Goal: Information Seeking & Learning: Check status

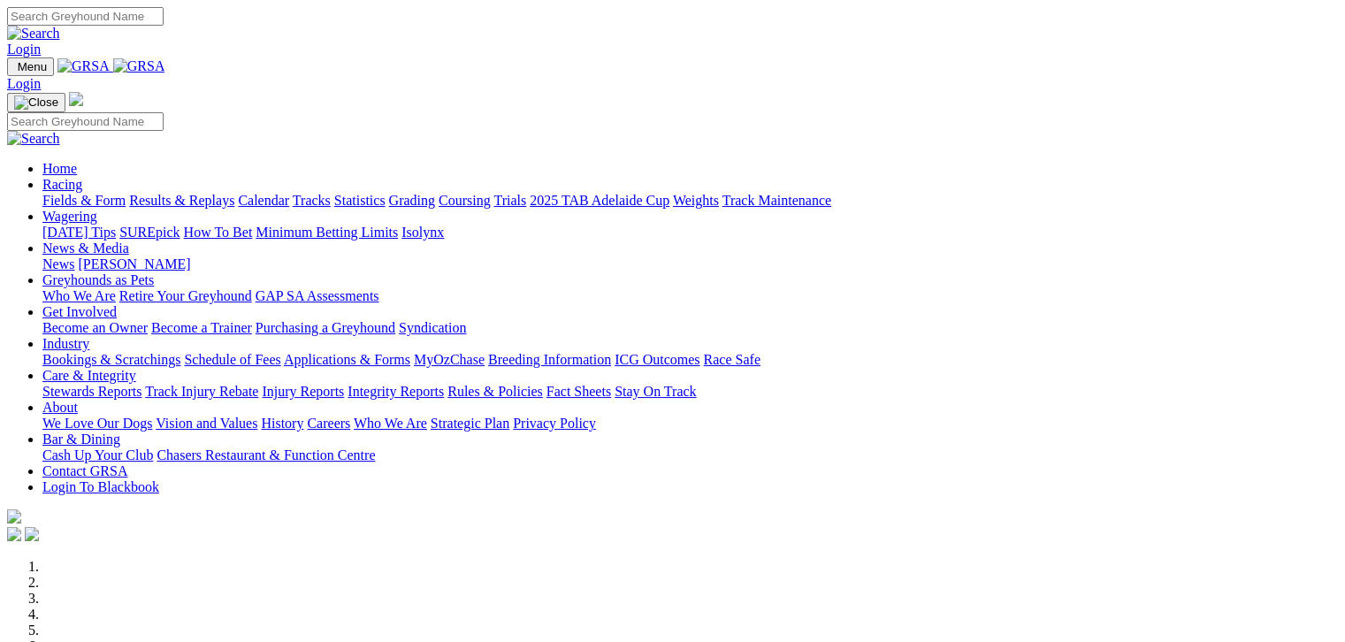
click at [188, 193] on link "Results & Replays" at bounding box center [181, 200] width 105 height 15
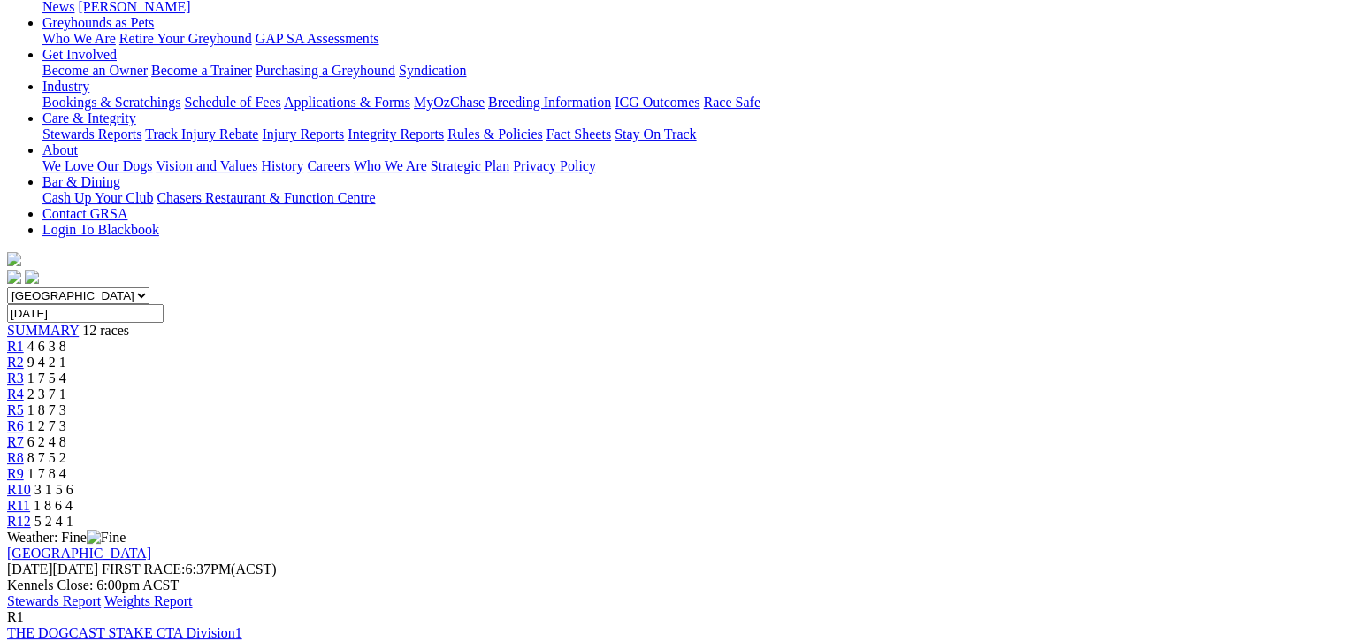
scroll to position [286, 0]
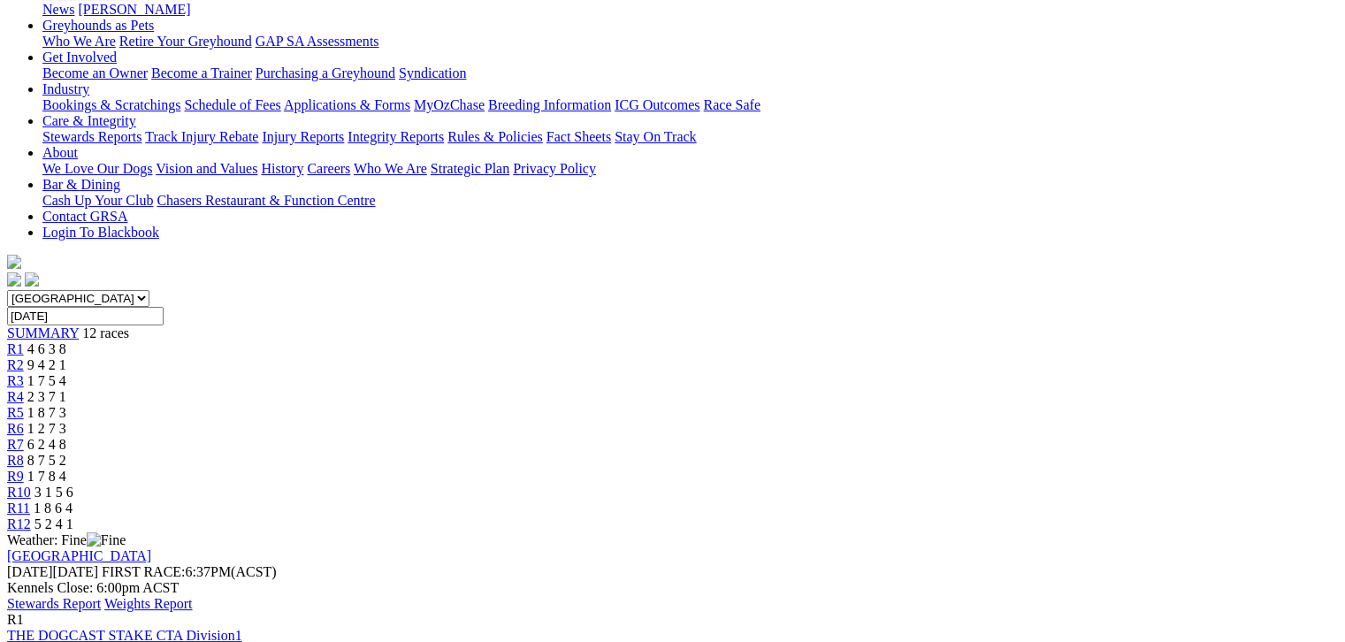
click at [101, 596] on link "Stewards Report" at bounding box center [54, 603] width 94 height 15
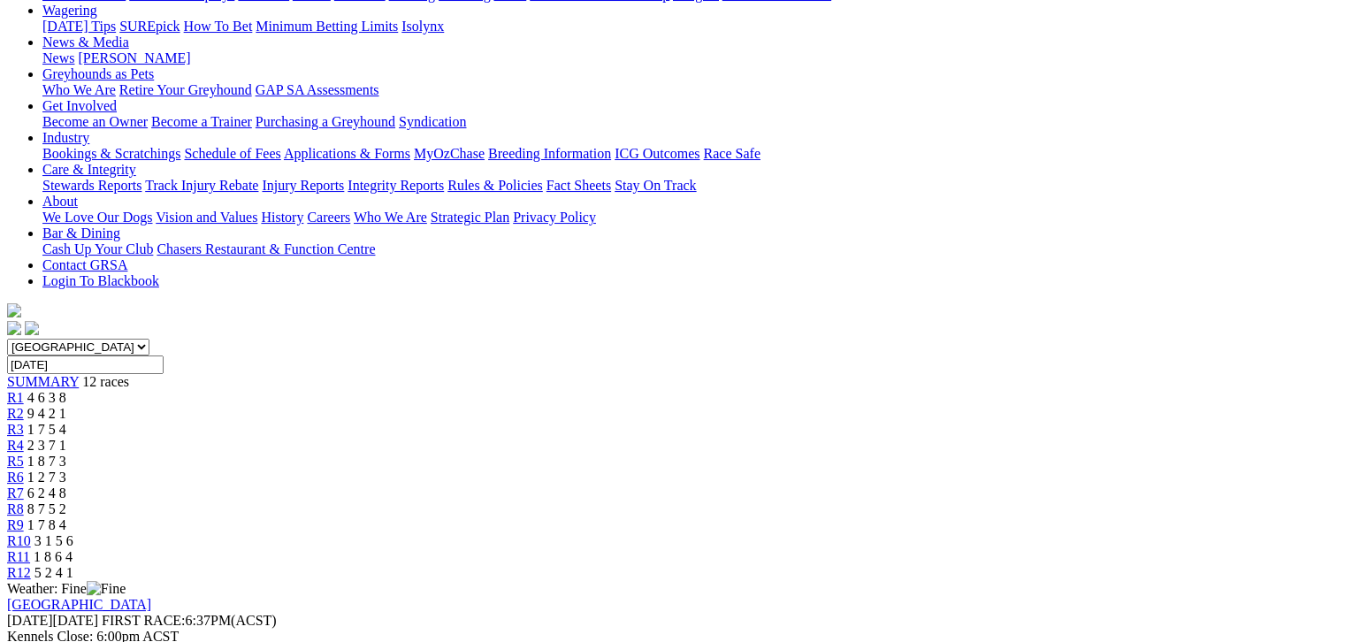
scroll to position [0, 0]
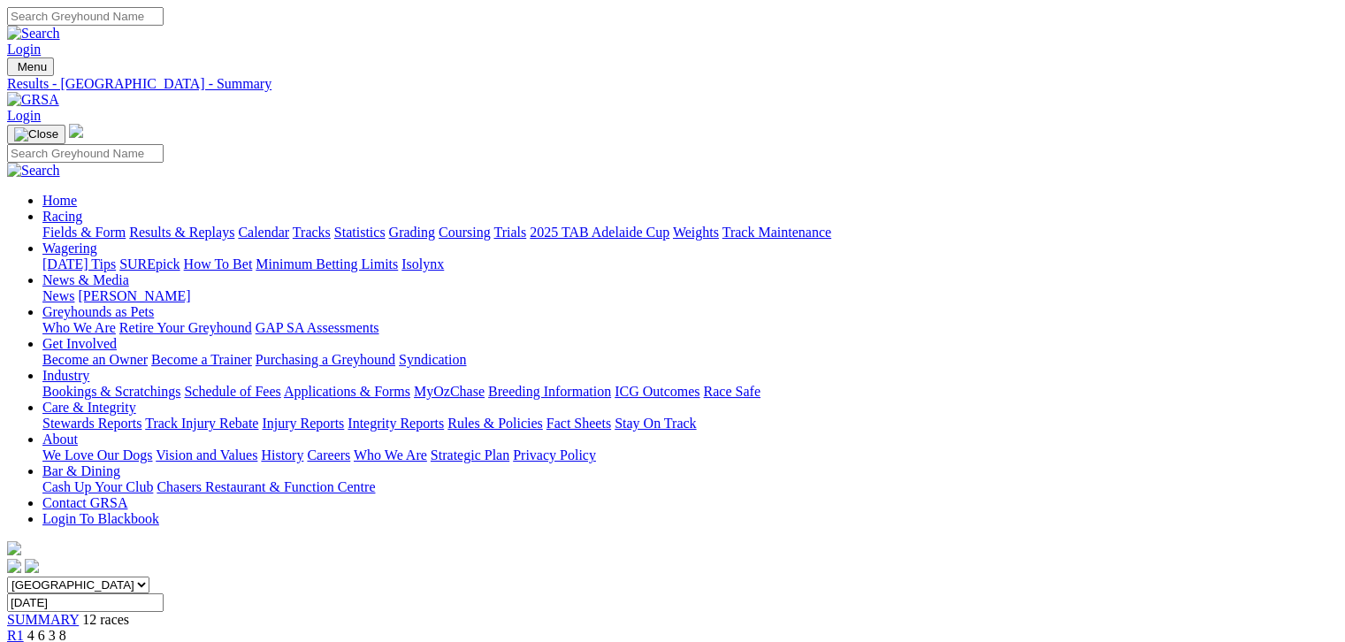
click at [43, 225] on link "Fields & Form" at bounding box center [83, 232] width 83 height 15
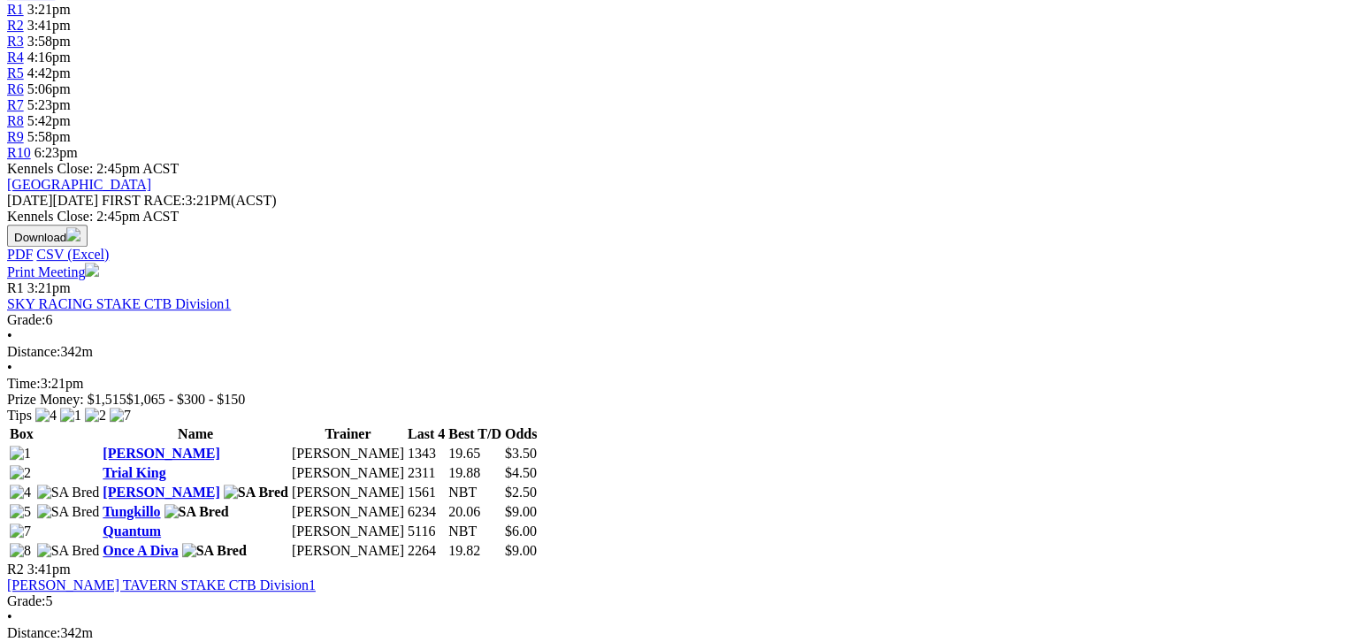
scroll to position [286, 0]
